Goal: Information Seeking & Learning: Learn about a topic

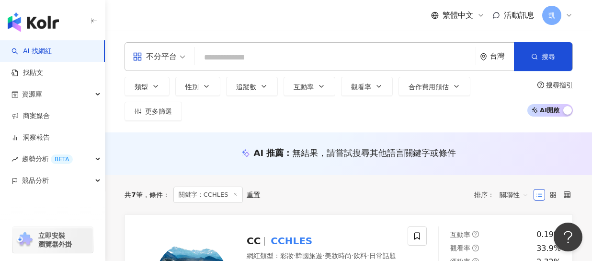
click at [341, 191] on div "共 7 筆 條件 ： 關鍵字：CCHLES 重置 排序： 關聯性" at bounding box center [349, 194] width 448 height 16
click at [252, 59] on input "search" at bounding box center [335, 57] width 273 height 18
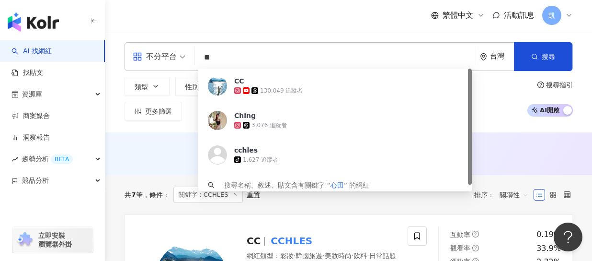
type input "**"
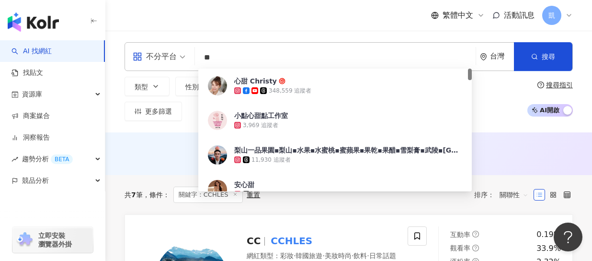
click at [312, 82] on span "心甜 Christy" at bounding box center [348, 81] width 228 height 10
